Goal: Task Accomplishment & Management: Manage account settings

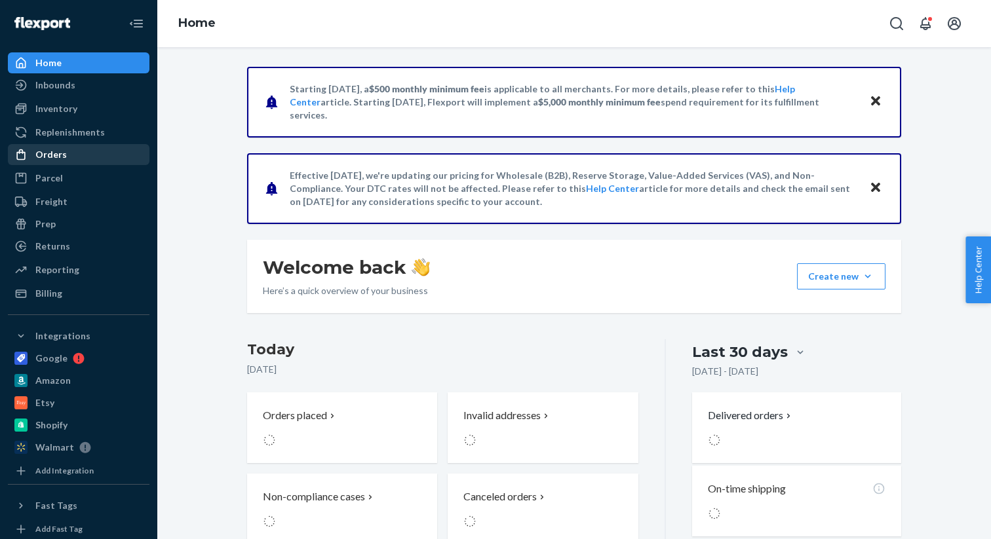
click at [105, 160] on div "Orders" at bounding box center [78, 154] width 139 height 18
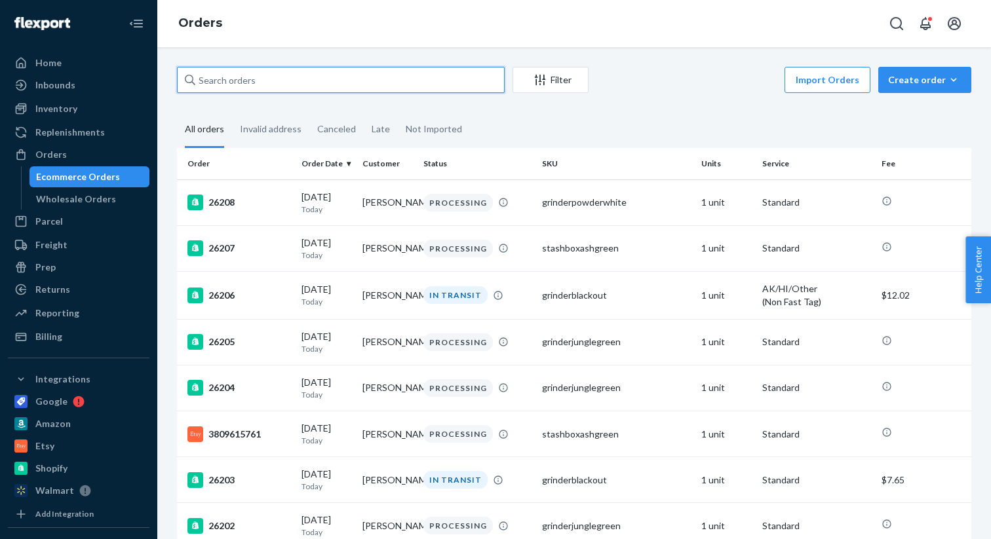
click at [335, 73] on input "text" at bounding box center [341, 80] width 328 height 26
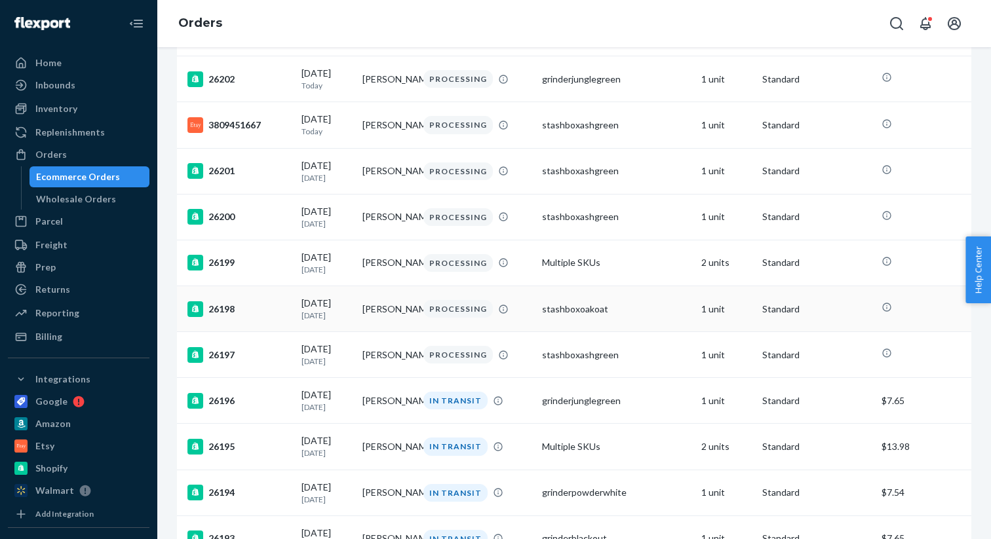
scroll to position [445, 0]
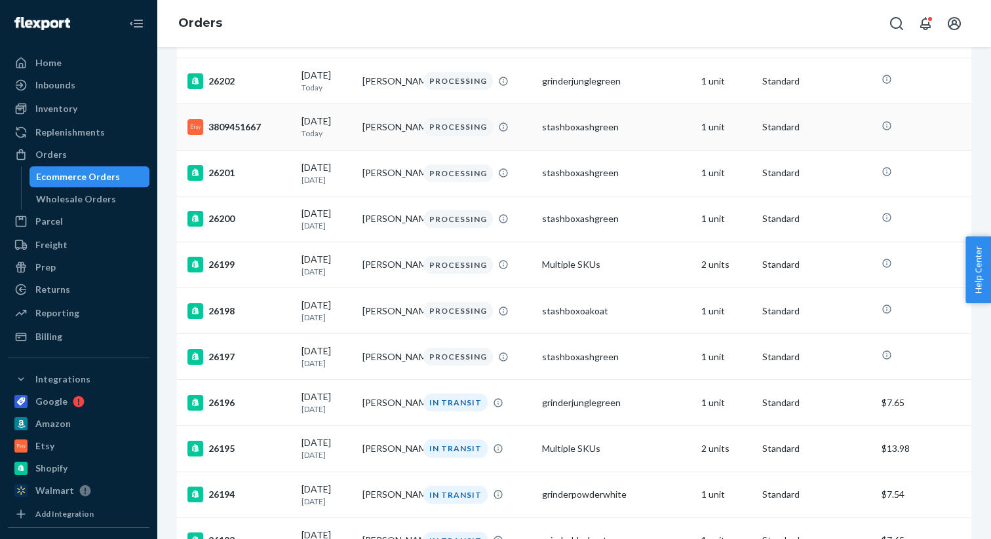
click at [666, 150] on td "stashboxashgreen" at bounding box center [616, 127] width 159 height 46
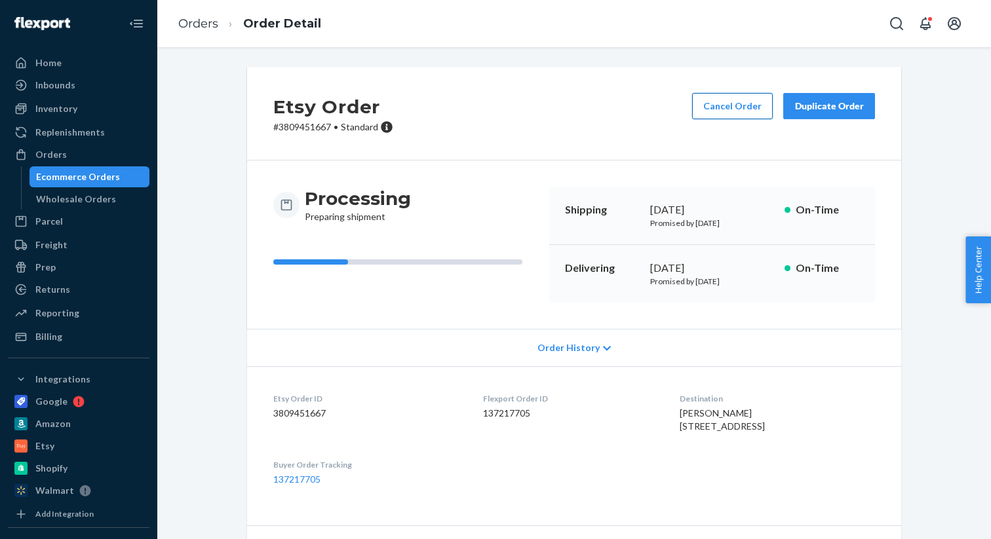
click at [761, 115] on button "Cancel Order" at bounding box center [732, 106] width 81 height 26
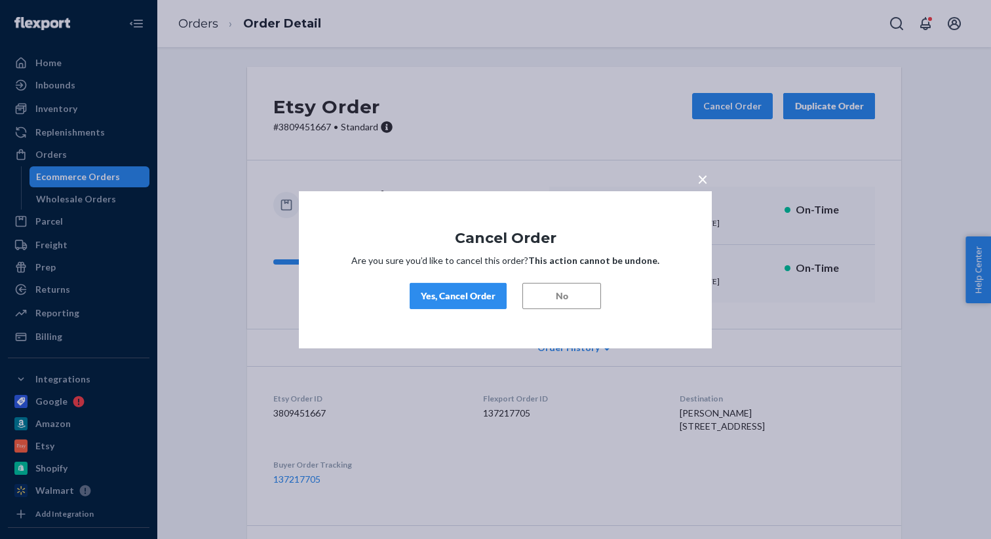
click at [454, 302] on div "Yes, Cancel Order" at bounding box center [458, 296] width 75 height 13
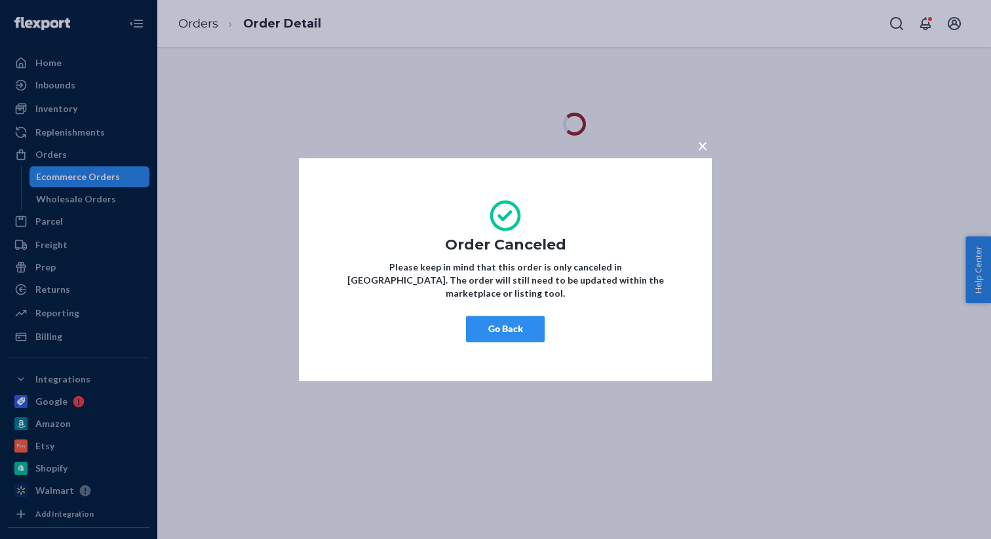
click at [504, 316] on button "Go Back" at bounding box center [505, 329] width 79 height 26
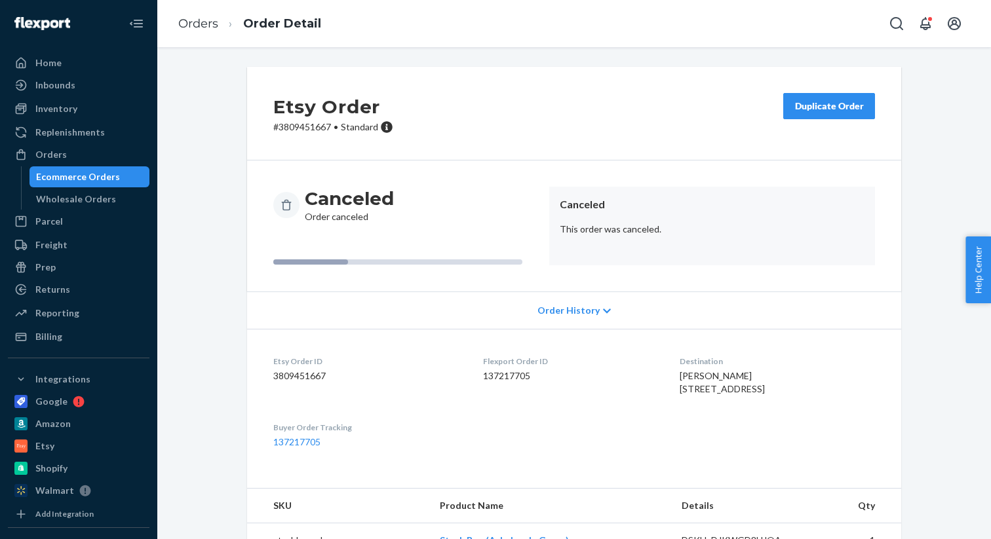
click at [838, 115] on button "Duplicate Order" at bounding box center [829, 106] width 92 height 26
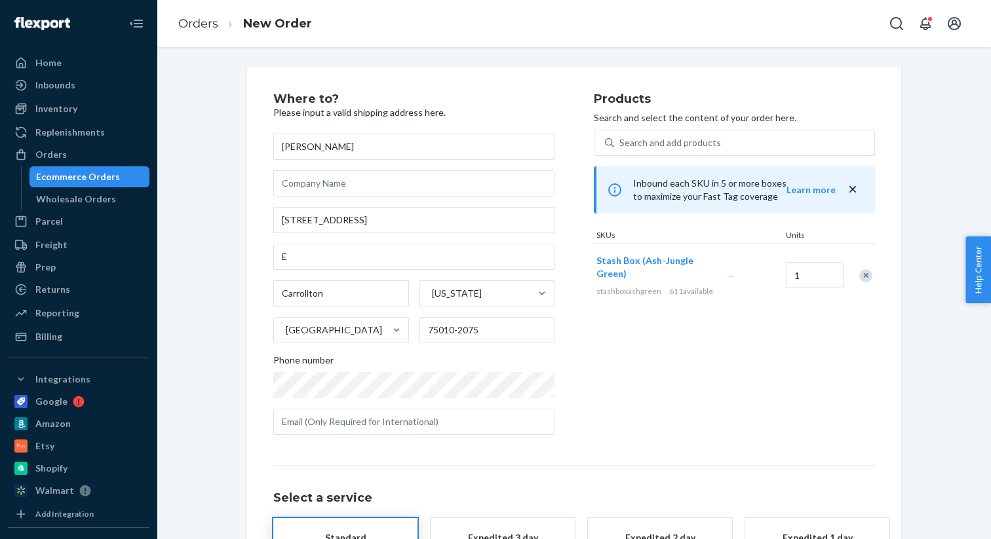
scroll to position [123, 0]
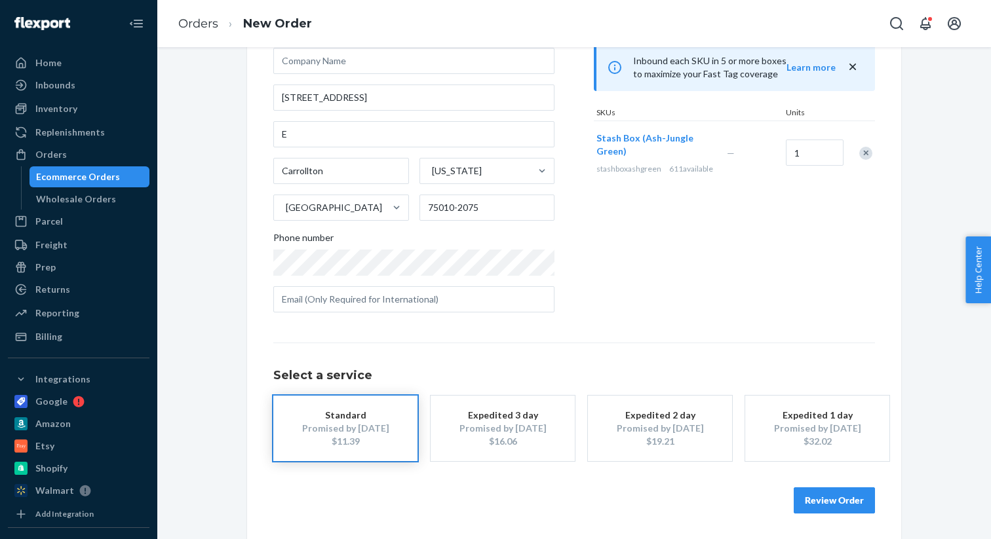
click at [679, 396] on button "Expedited 2 day Promised by [DATE] $19.21" at bounding box center [660, 429] width 144 height 66
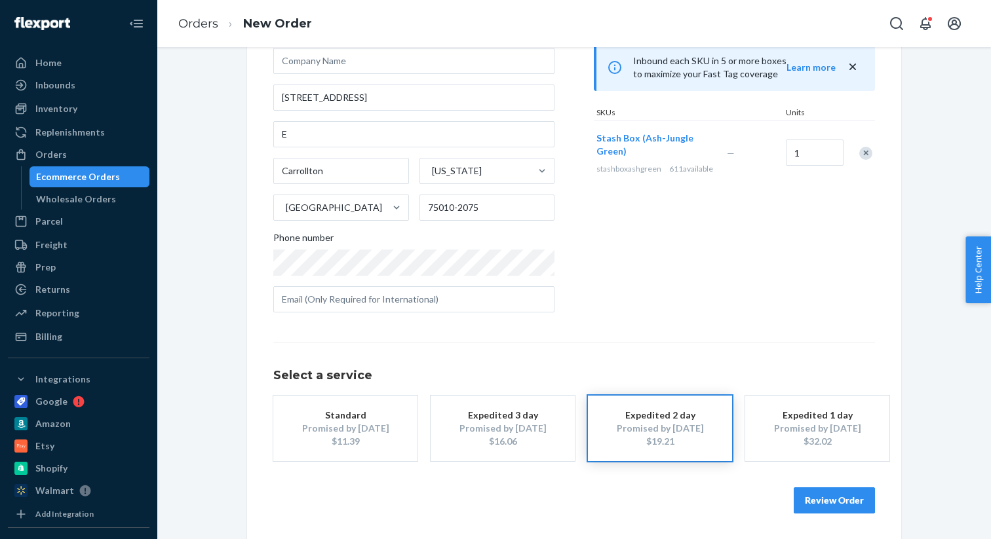
click at [833, 497] on button "Review Order" at bounding box center [833, 500] width 81 height 26
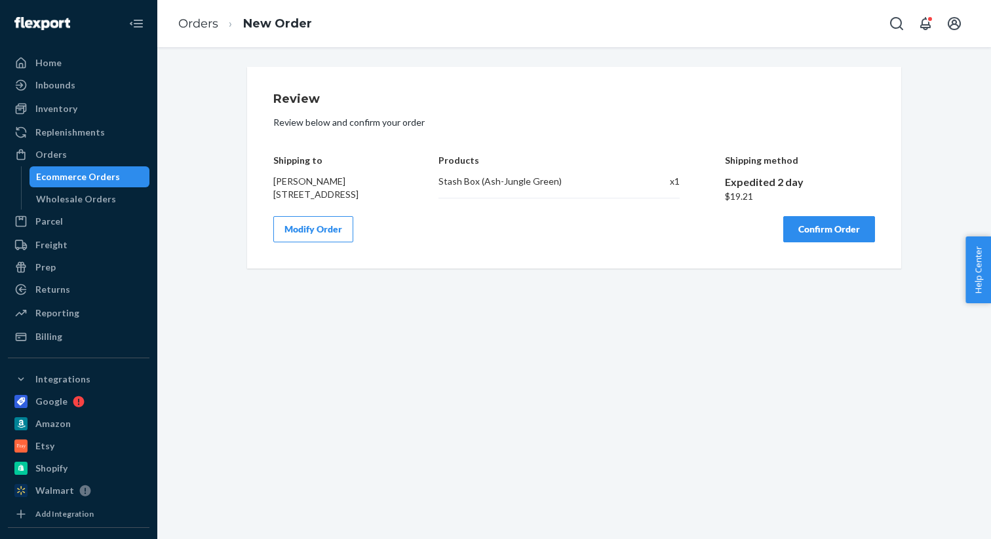
scroll to position [0, 0]
click at [822, 242] on button "Confirm Order" at bounding box center [829, 229] width 92 height 26
